Goal: Obtain resource: Download file/media

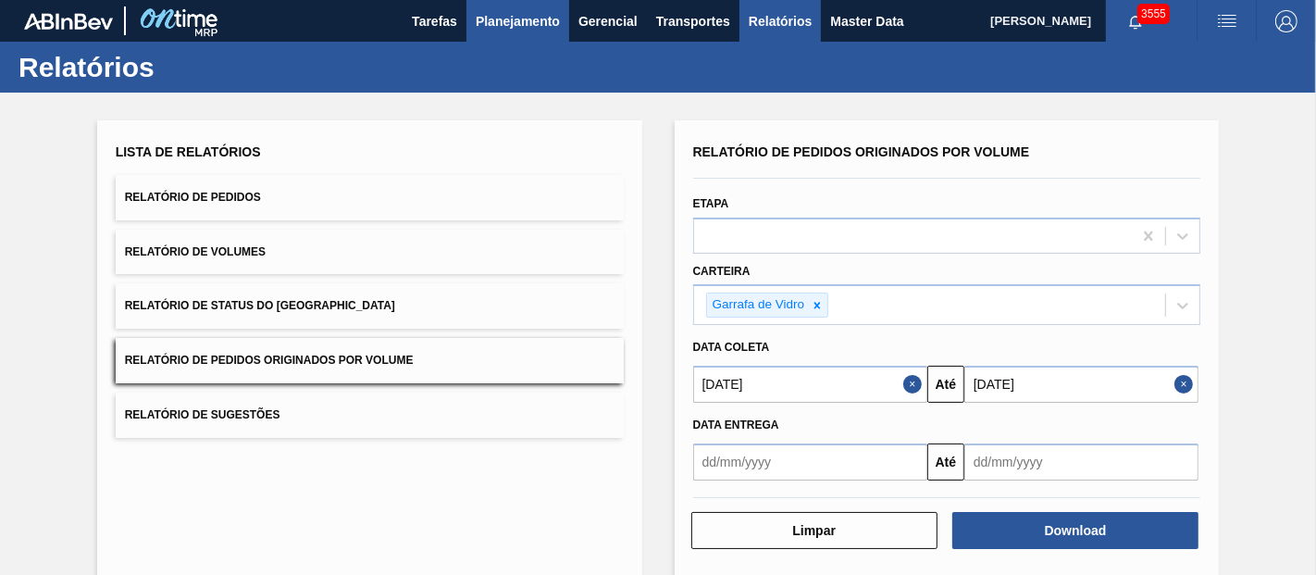
click at [513, 13] on span "Planejamento" at bounding box center [518, 21] width 84 height 22
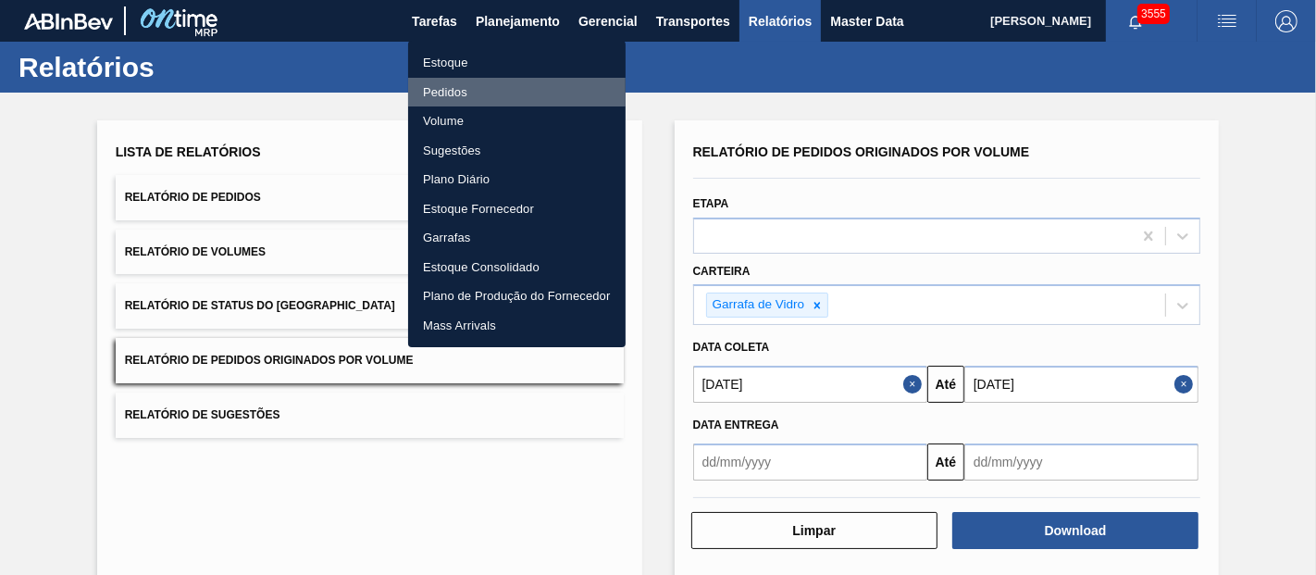
click at [468, 88] on li "Pedidos" at bounding box center [516, 93] width 217 height 30
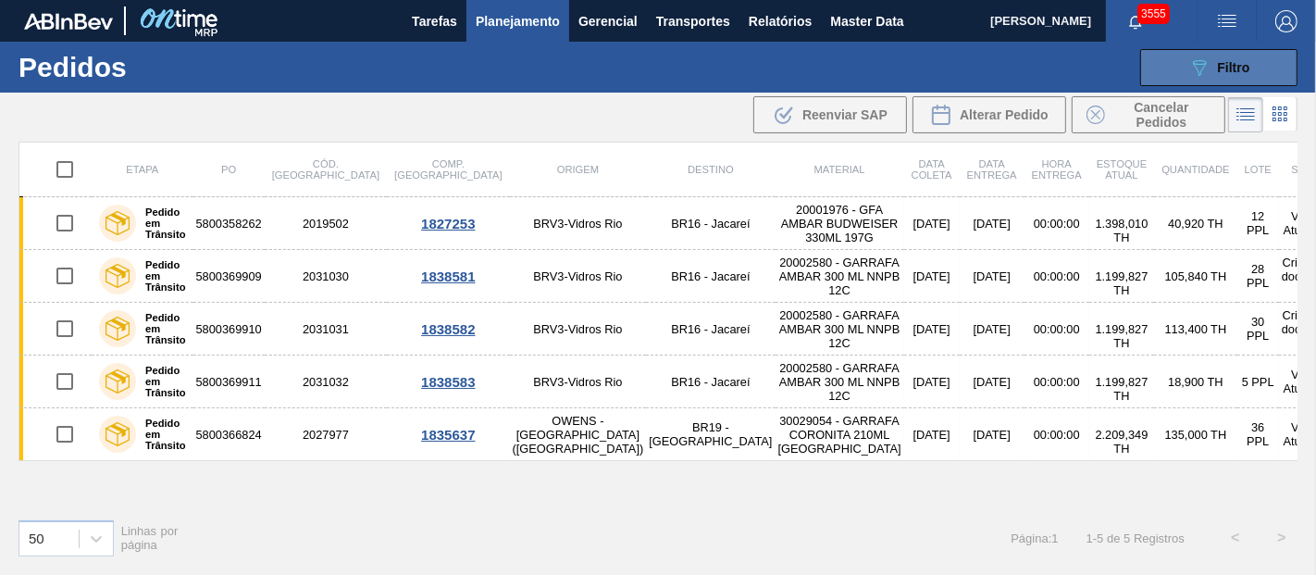
click at [1168, 68] on button "089F7B8B-B2A5-4AFE-B5C0-19BA573D28AC Filtro" at bounding box center [1218, 67] width 157 height 37
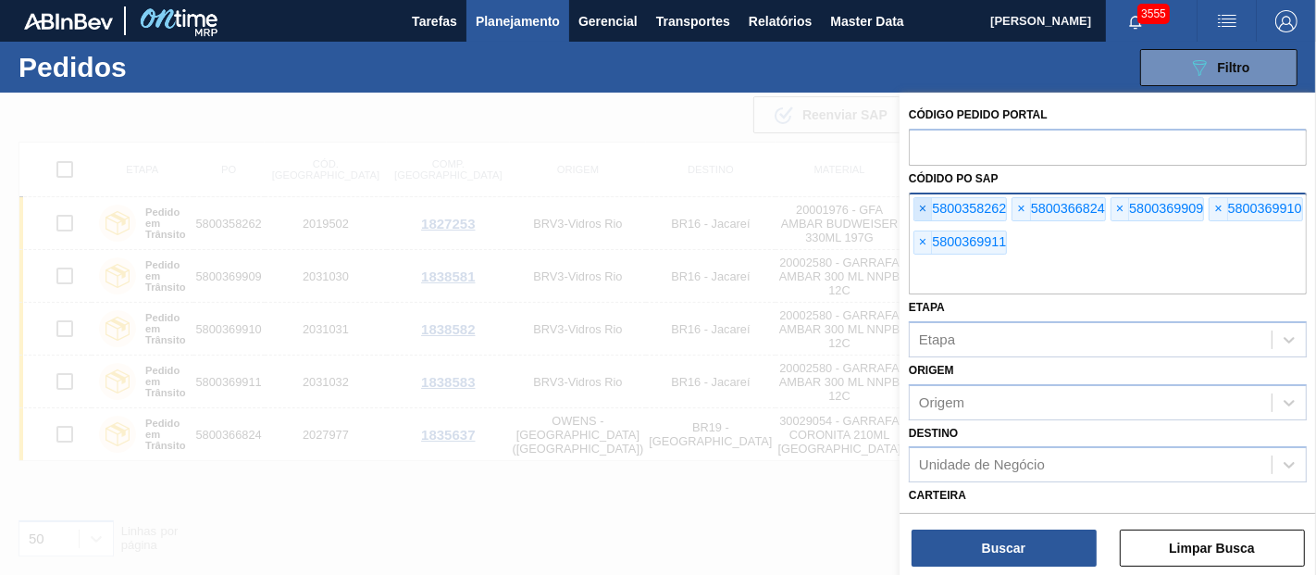
click at [925, 203] on span "×" at bounding box center [923, 209] width 18 height 22
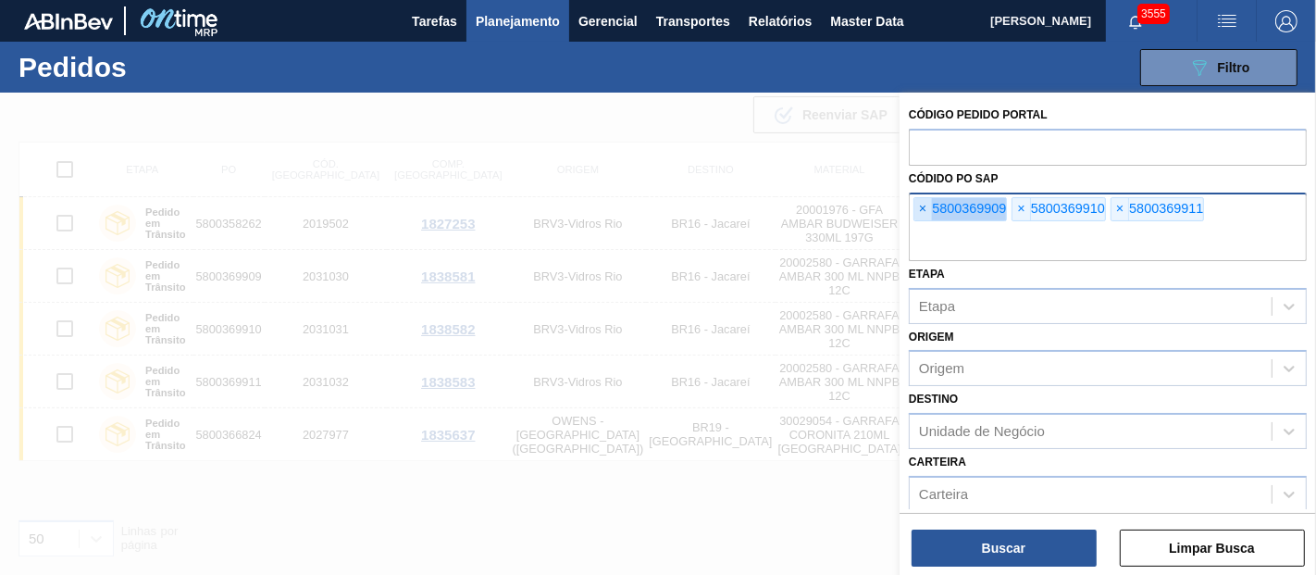
click at [925, 203] on span "×" at bounding box center [923, 209] width 18 height 22
click at [925, 226] on input "text" at bounding box center [1108, 243] width 398 height 35
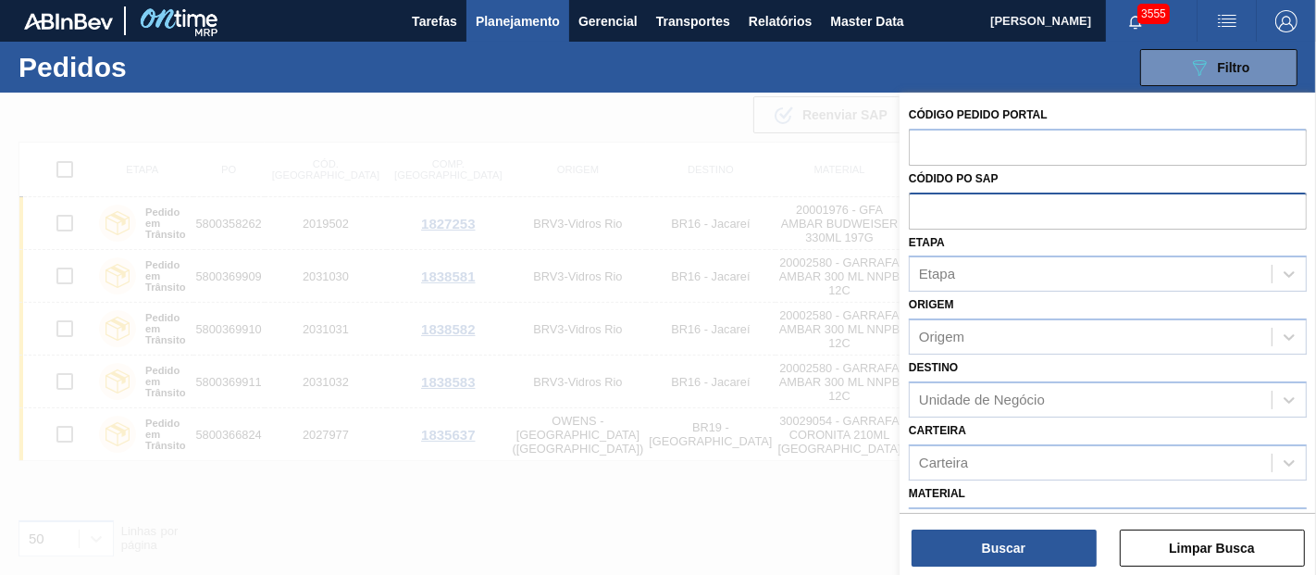
click at [925, 203] on input "text" at bounding box center [1108, 209] width 398 height 35
paste input "text"
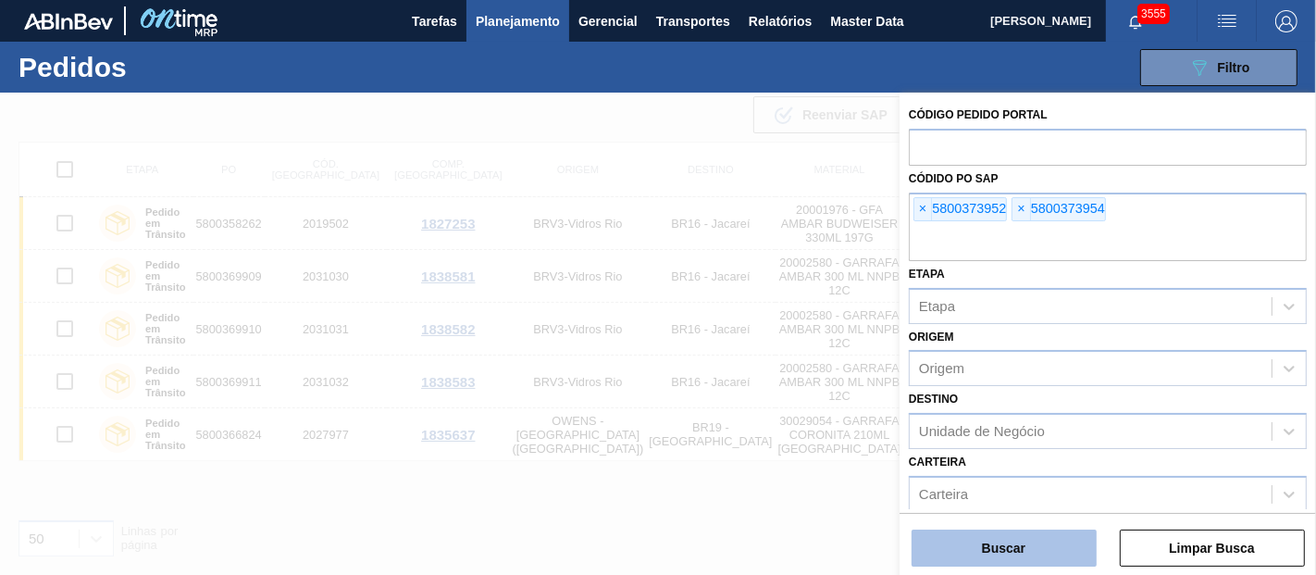
click at [971, 533] on button "Buscar" at bounding box center [1003, 547] width 185 height 37
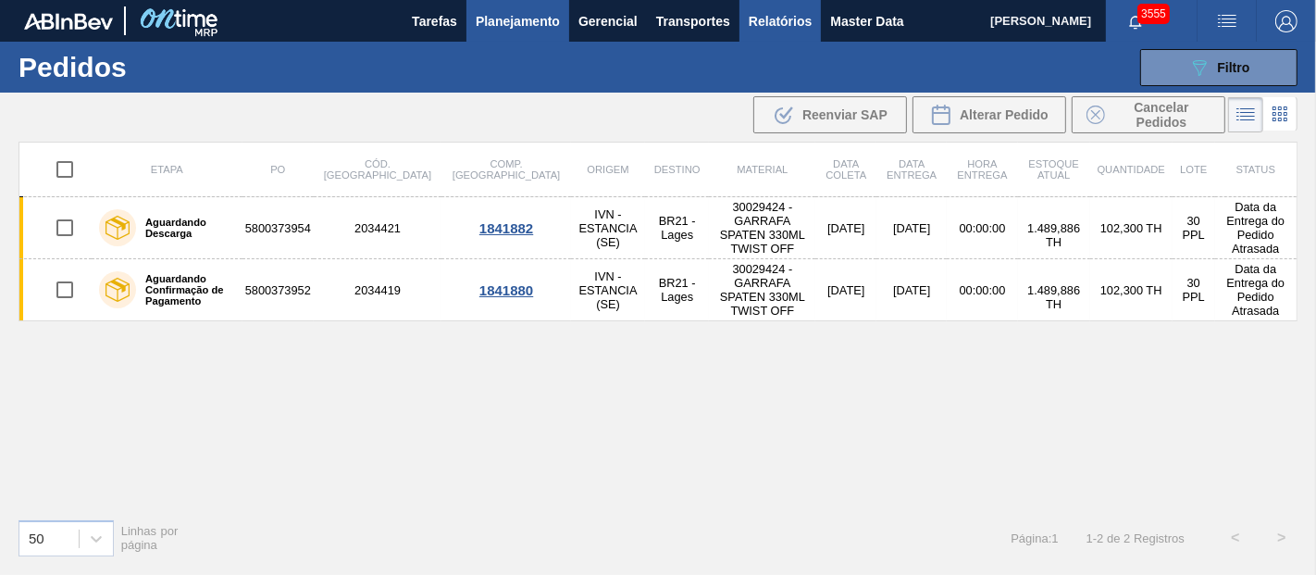
click at [771, 11] on span "Relatórios" at bounding box center [780, 21] width 63 height 22
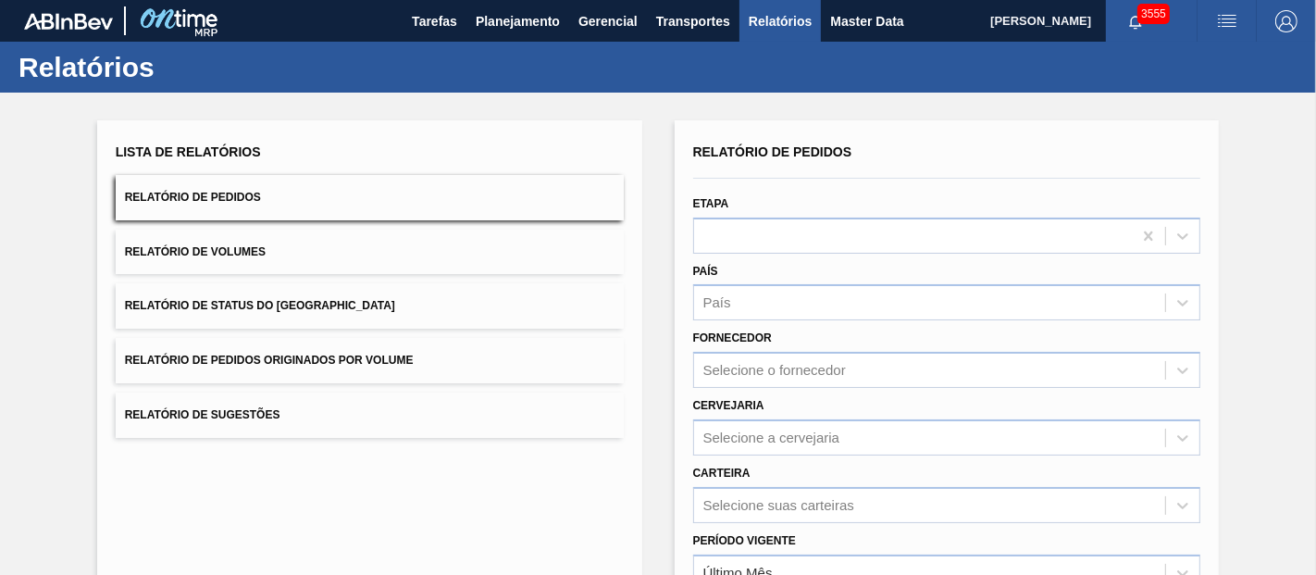
drag, startPoint x: 318, startPoint y: 351, endPoint x: 506, endPoint y: 313, distance: 191.6
click at [319, 351] on button "Relatório de Pedidos Originados por Volume" at bounding box center [370, 360] width 508 height 45
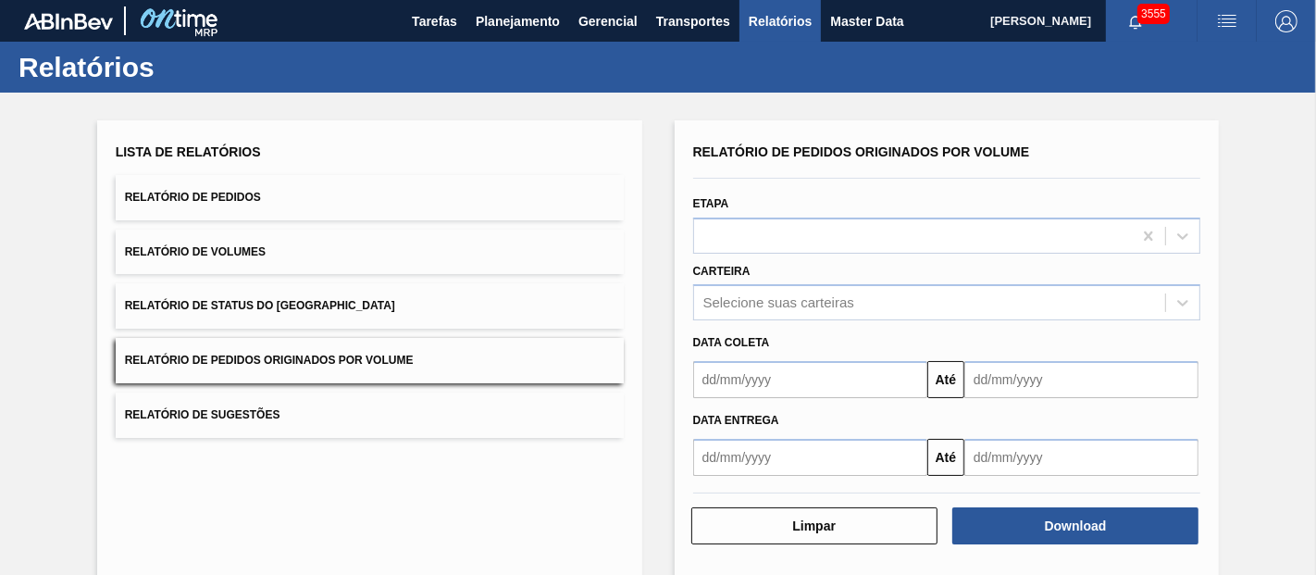
click at [818, 297] on div "Relatório de Pedidos Originados por Volume Etapa Carteira Selecione suas cartei…" at bounding box center [947, 307] width 508 height 337
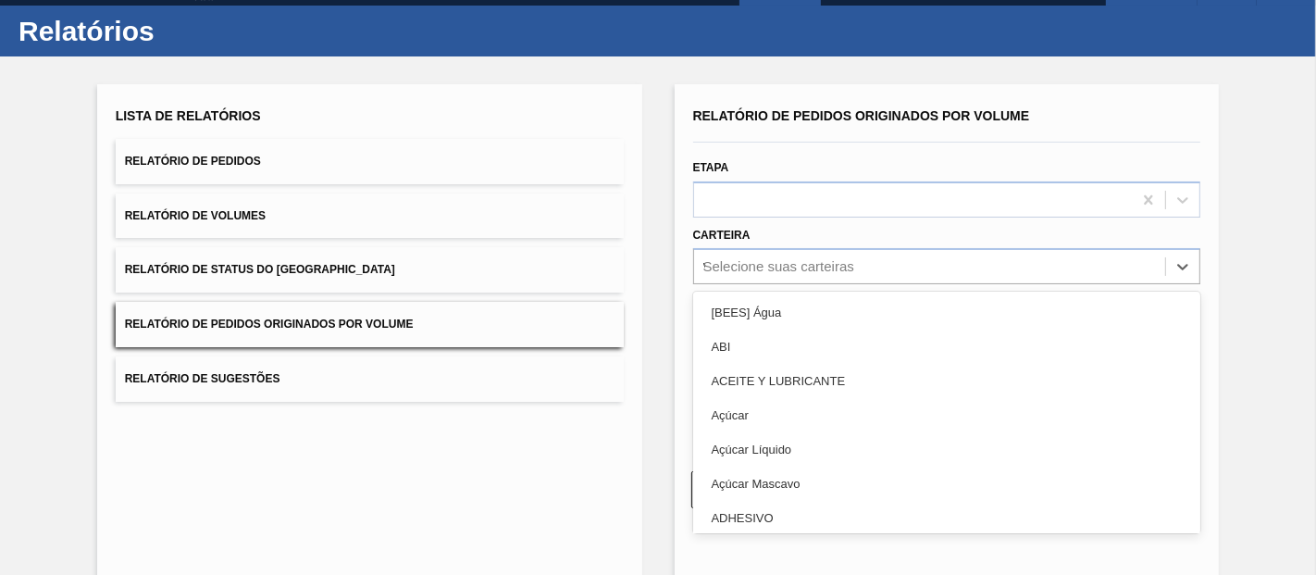
scroll to position [37, 0]
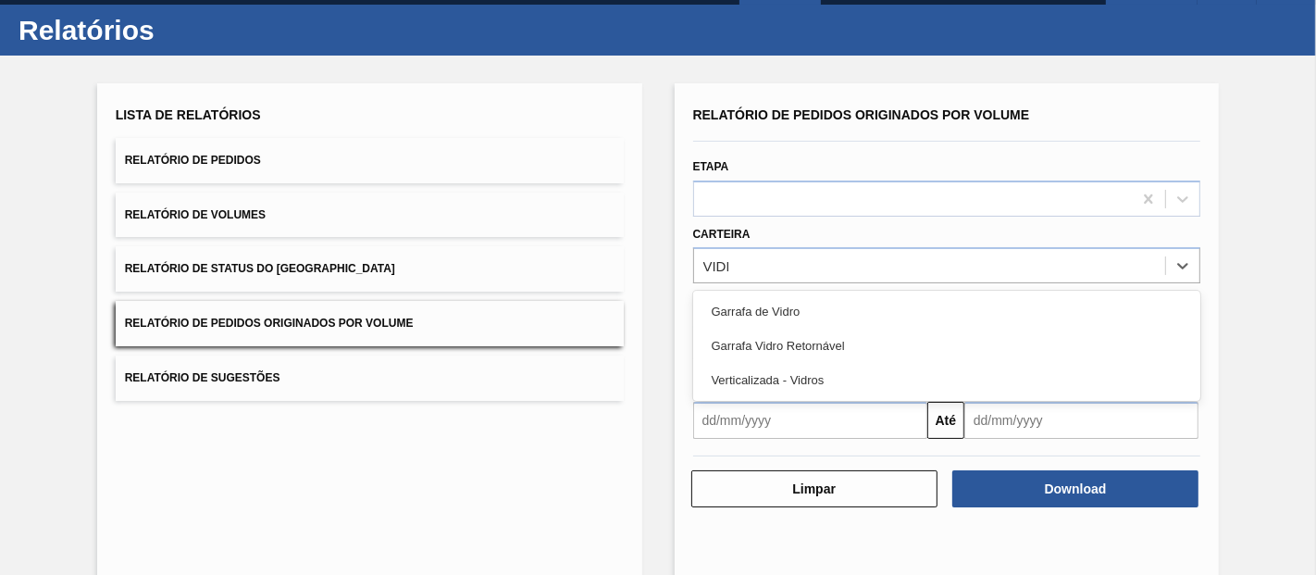
type input "VIDRO"
click at [818, 294] on div "Garrafa de Vidro" at bounding box center [947, 311] width 508 height 34
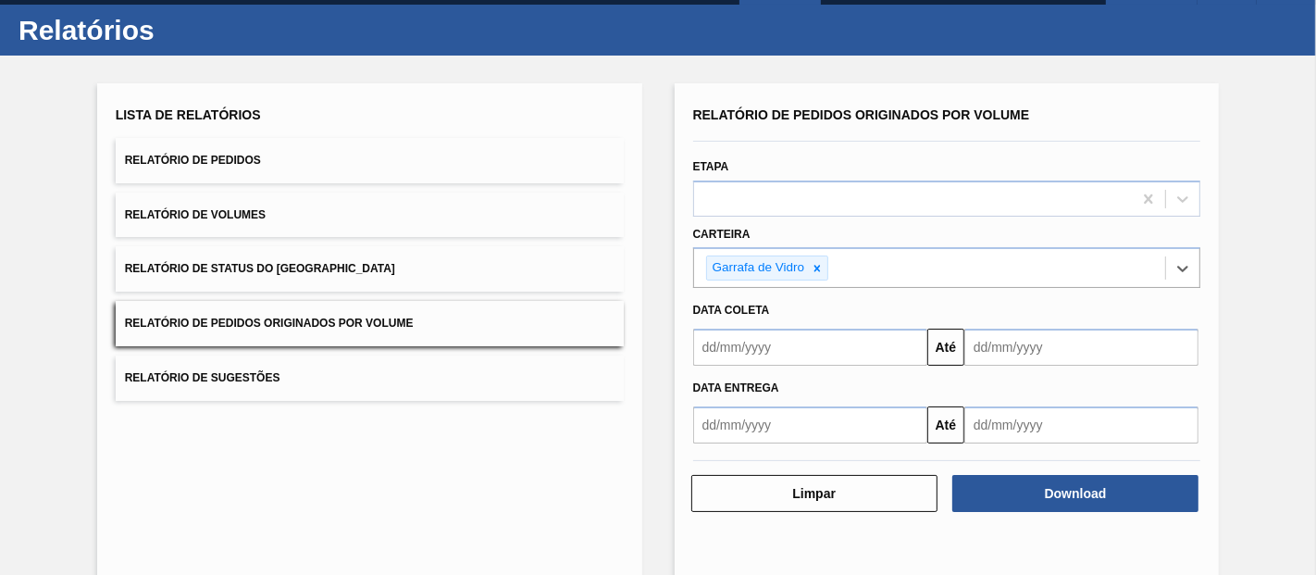
click at [814, 334] on input "text" at bounding box center [810, 346] width 234 height 37
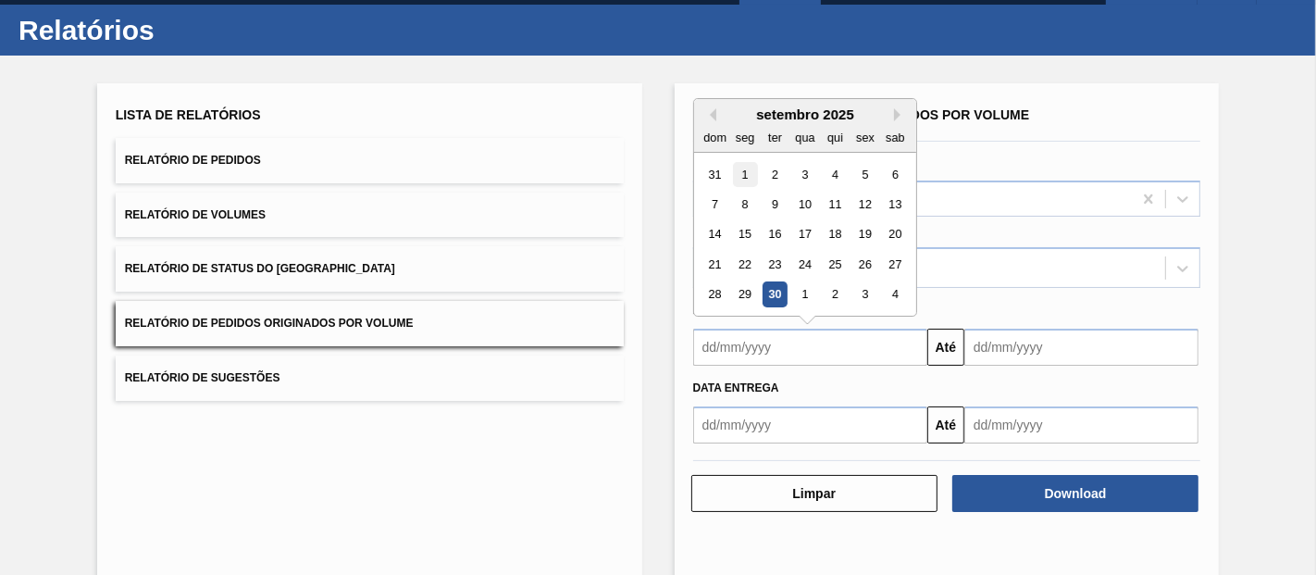
click at [745, 170] on div "1" at bounding box center [744, 174] width 25 height 25
type input "[DATE]"
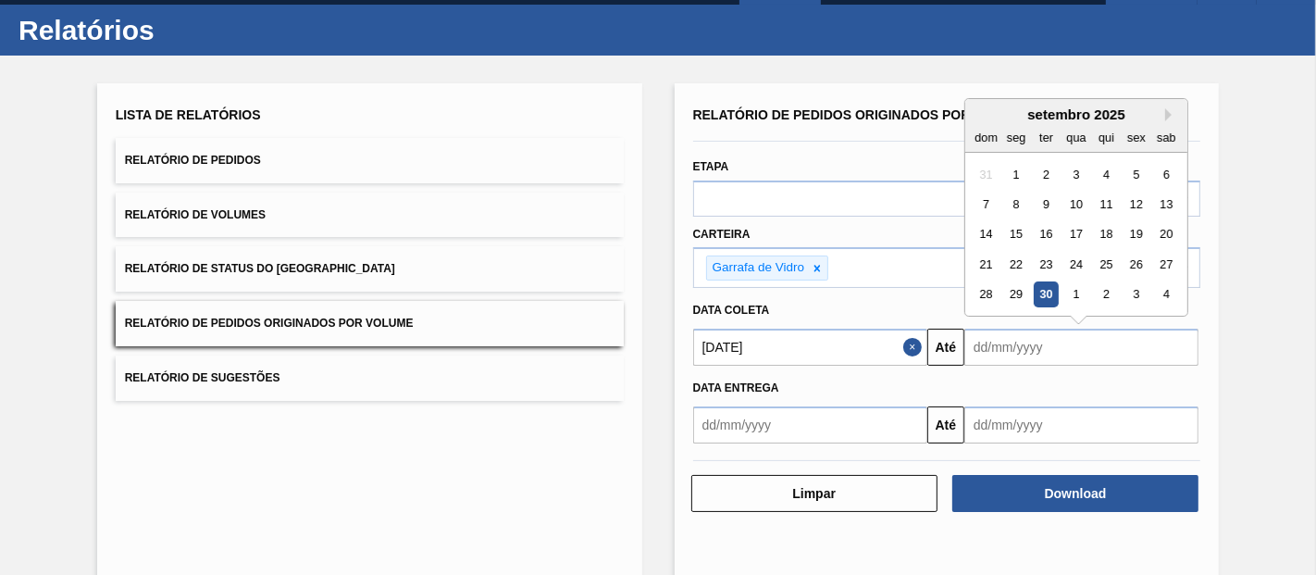
click at [1036, 353] on input "text" at bounding box center [1081, 346] width 234 height 37
click at [1048, 294] on div "30" at bounding box center [1046, 294] width 25 height 25
type input "[DATE]"
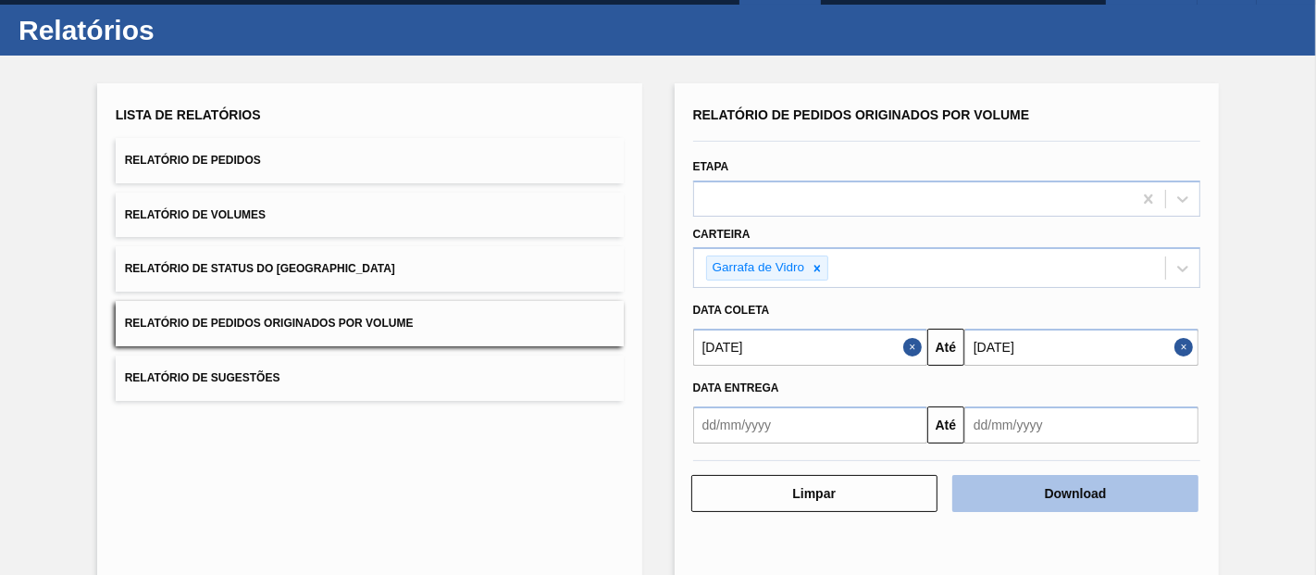
click at [1084, 506] on button "Download" at bounding box center [1075, 493] width 246 height 37
